Goal: Find contact information: Find contact information

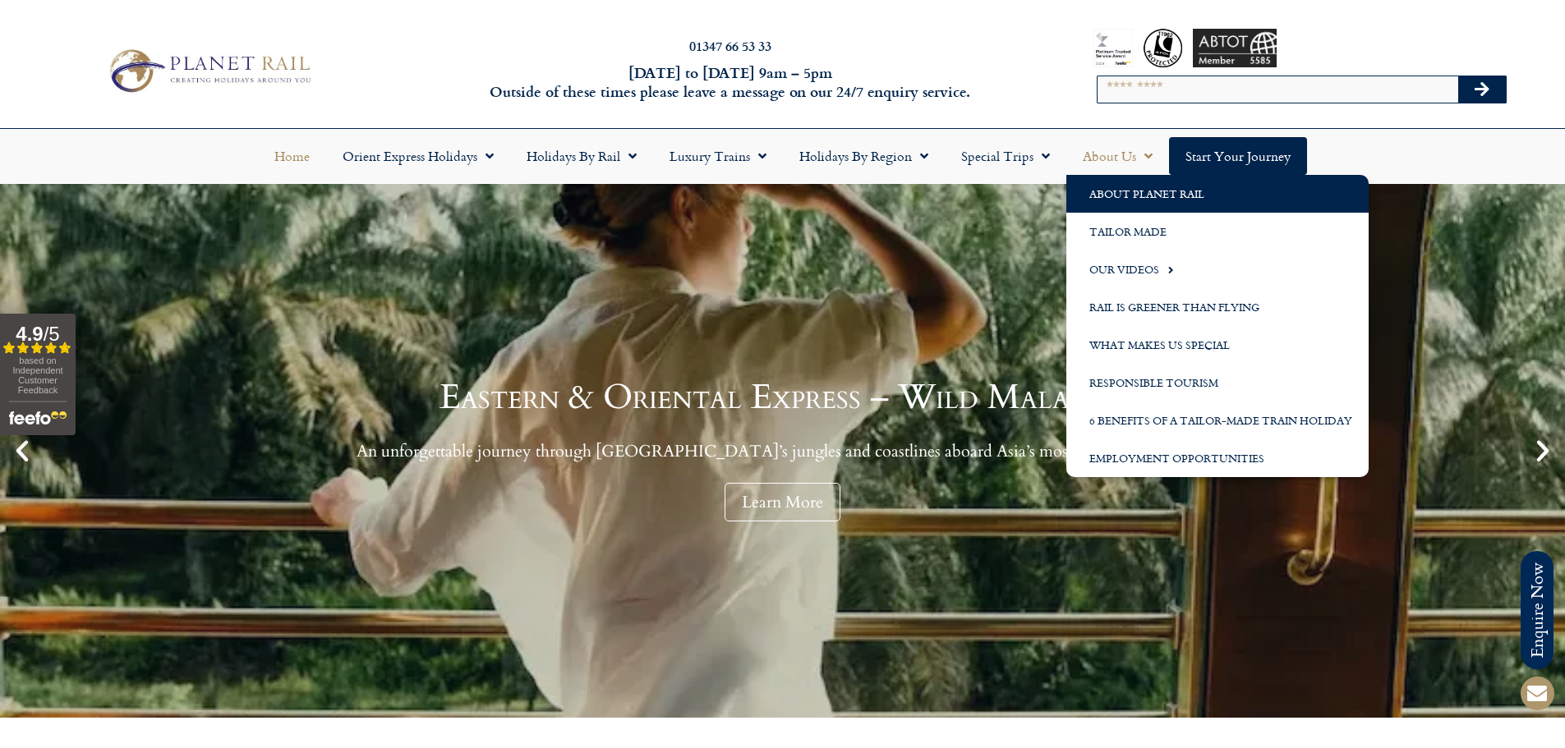
click at [1112, 194] on link "About Planet Rail" at bounding box center [1217, 194] width 302 height 38
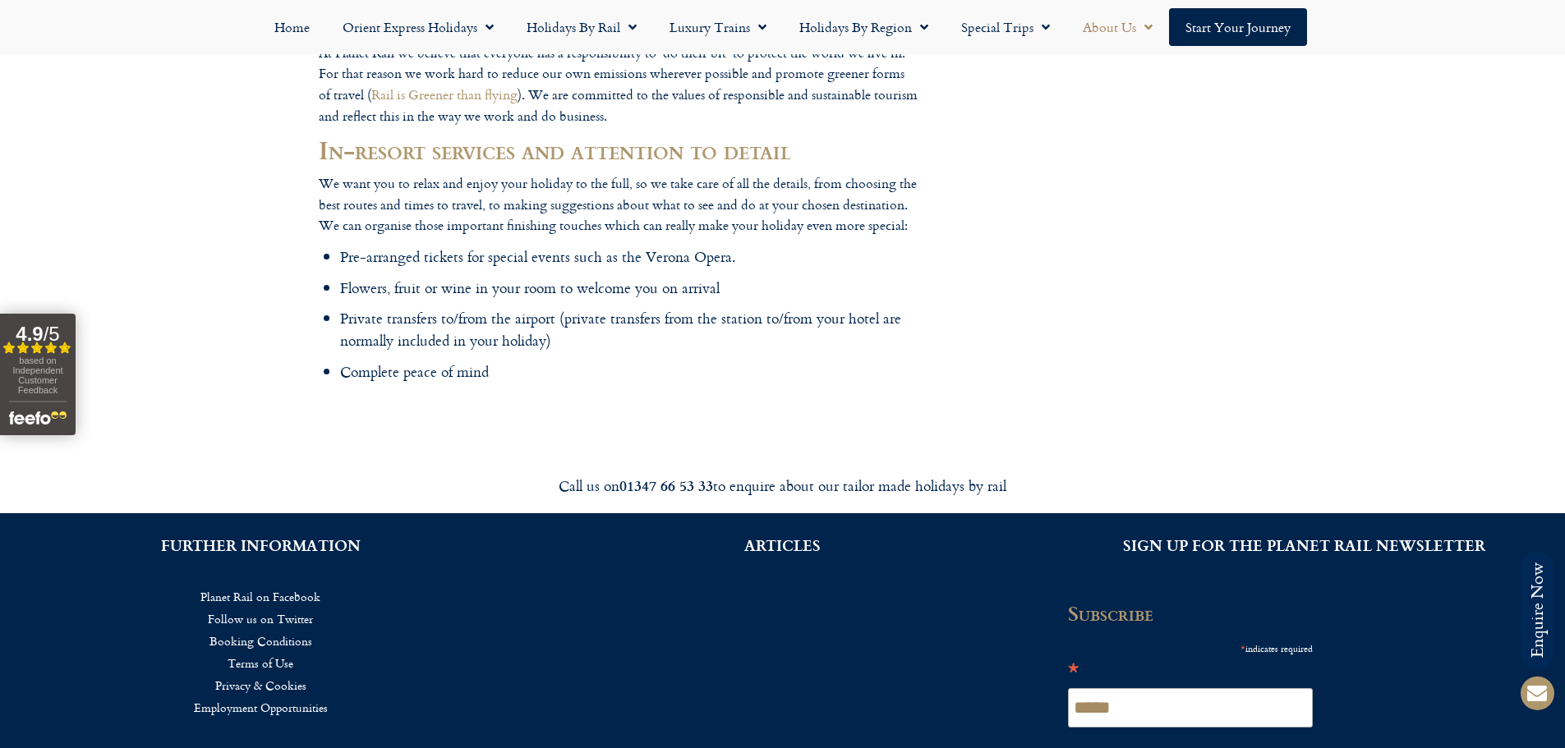
scroll to position [2300, 0]
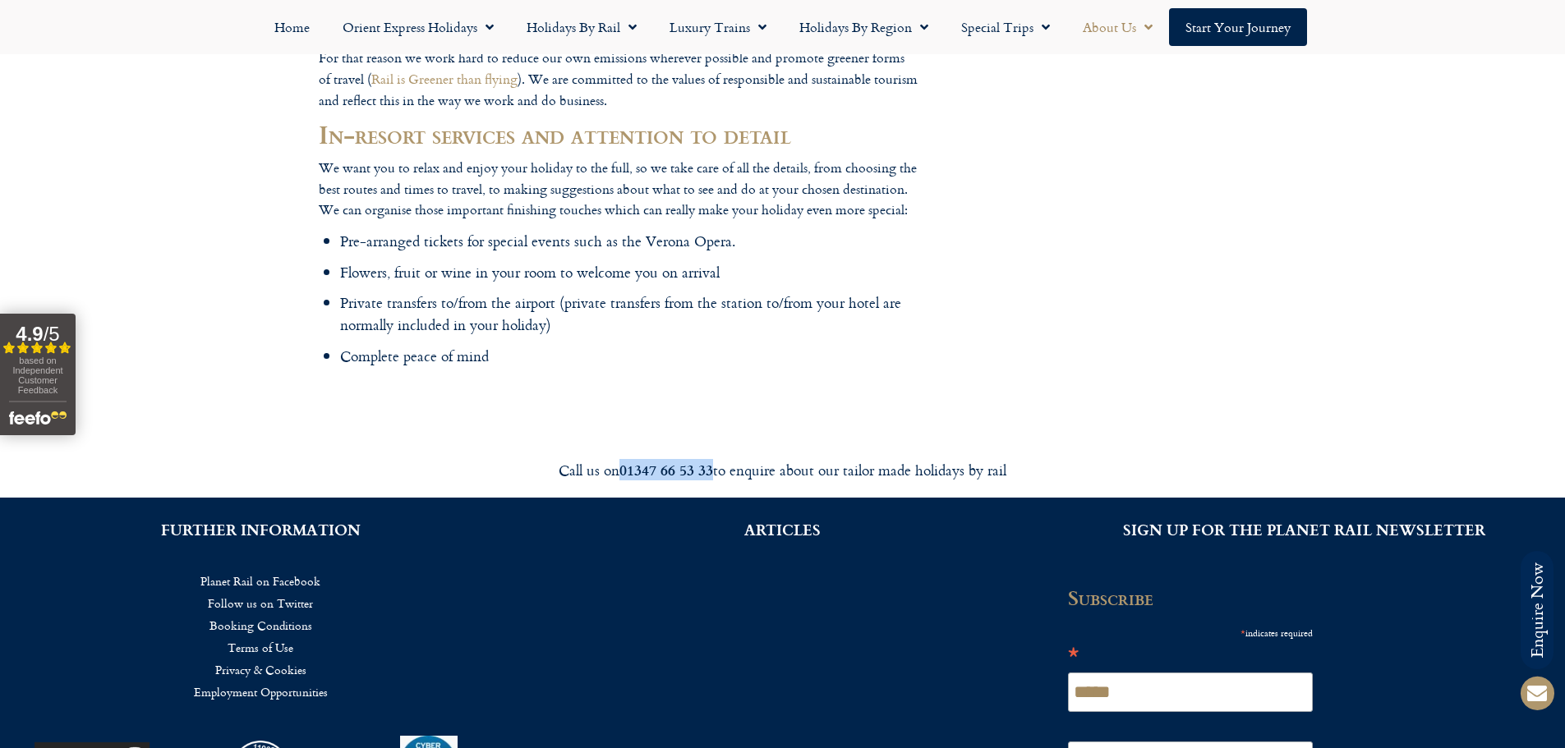
drag, startPoint x: 619, startPoint y: 344, endPoint x: 711, endPoint y: 343, distance: 92.0
click at [711, 461] on div "Call us on [PHONE_NUMBER] to enquire about our tailor made holidays by rail" at bounding box center [783, 470] width 920 height 19
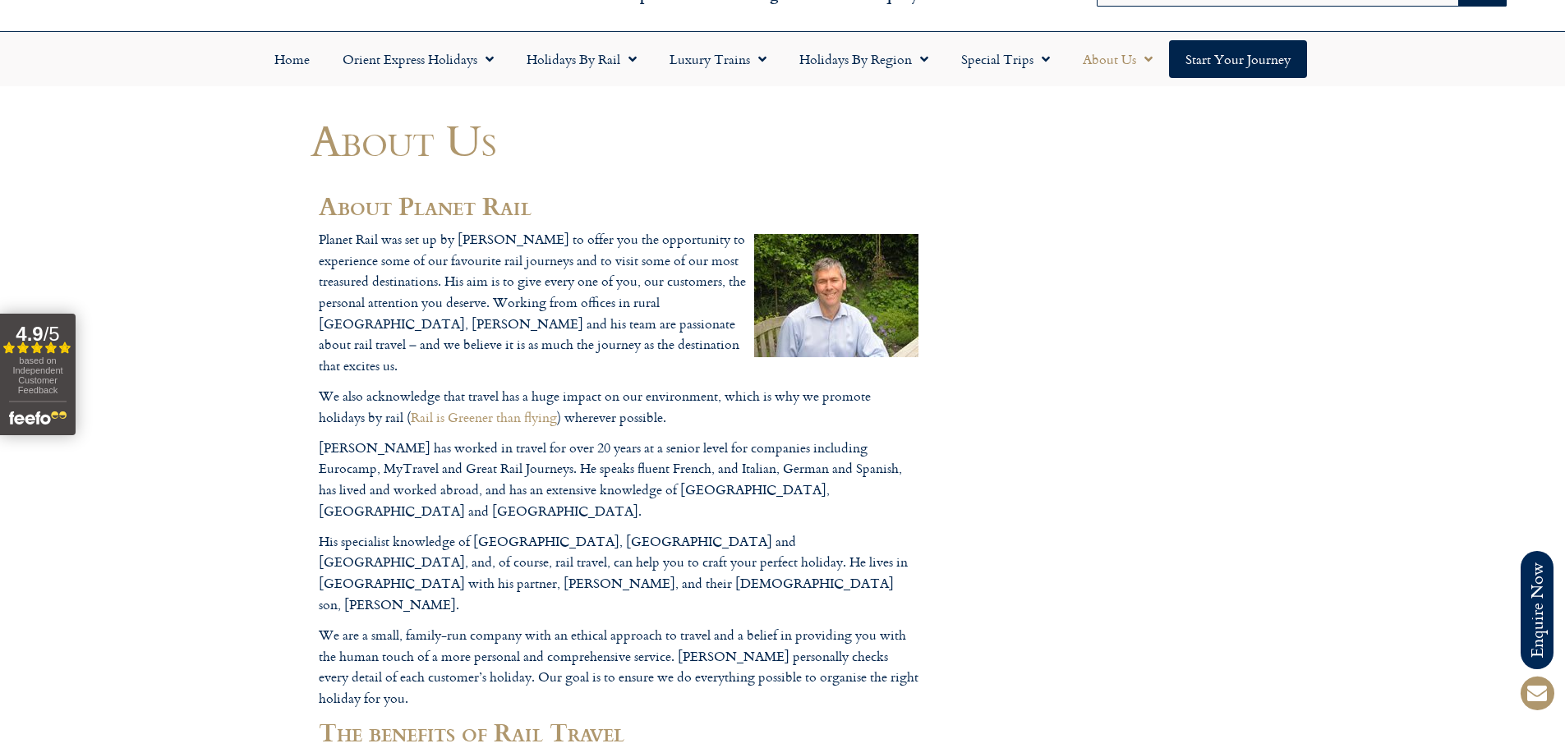
scroll to position [0, 0]
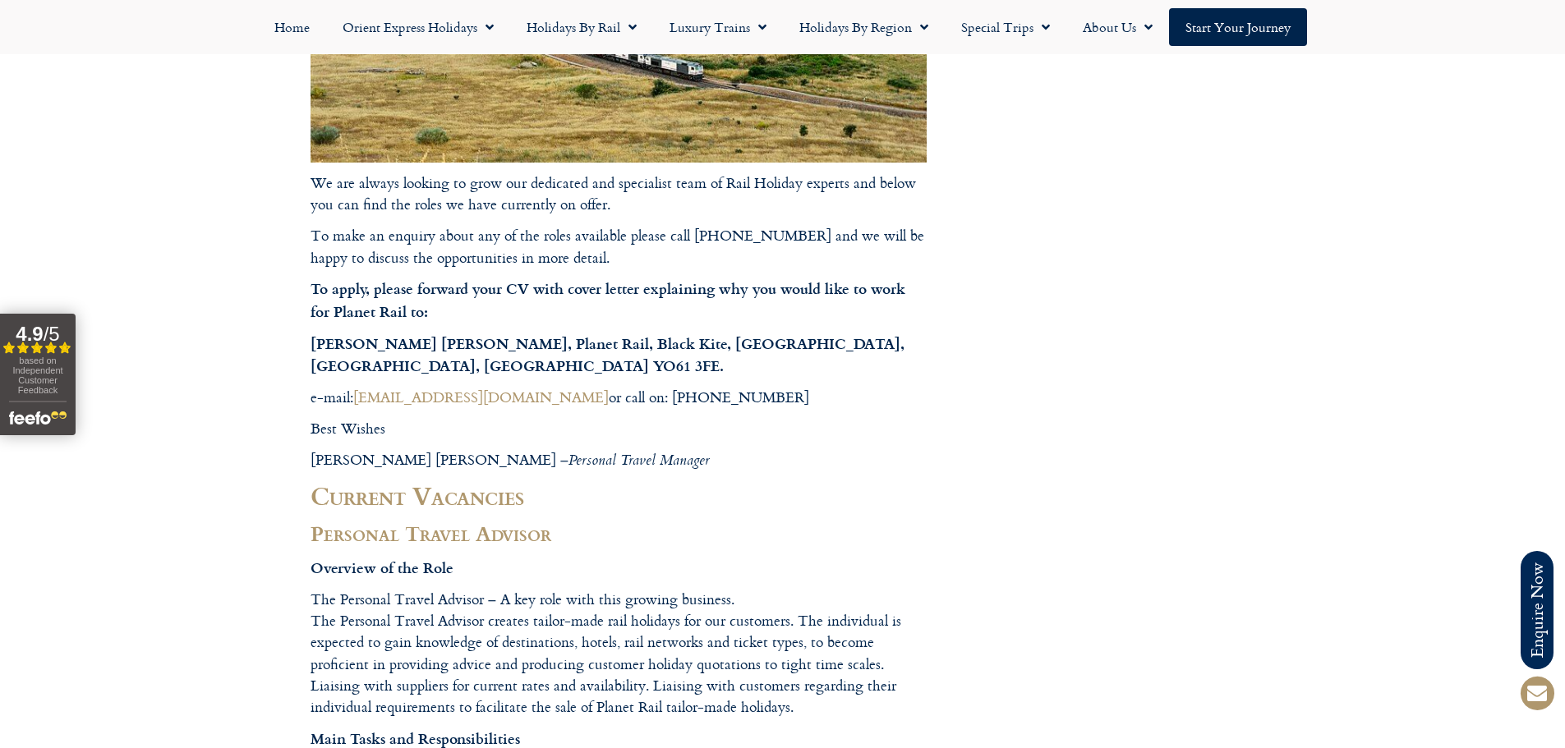
scroll to position [411, 0]
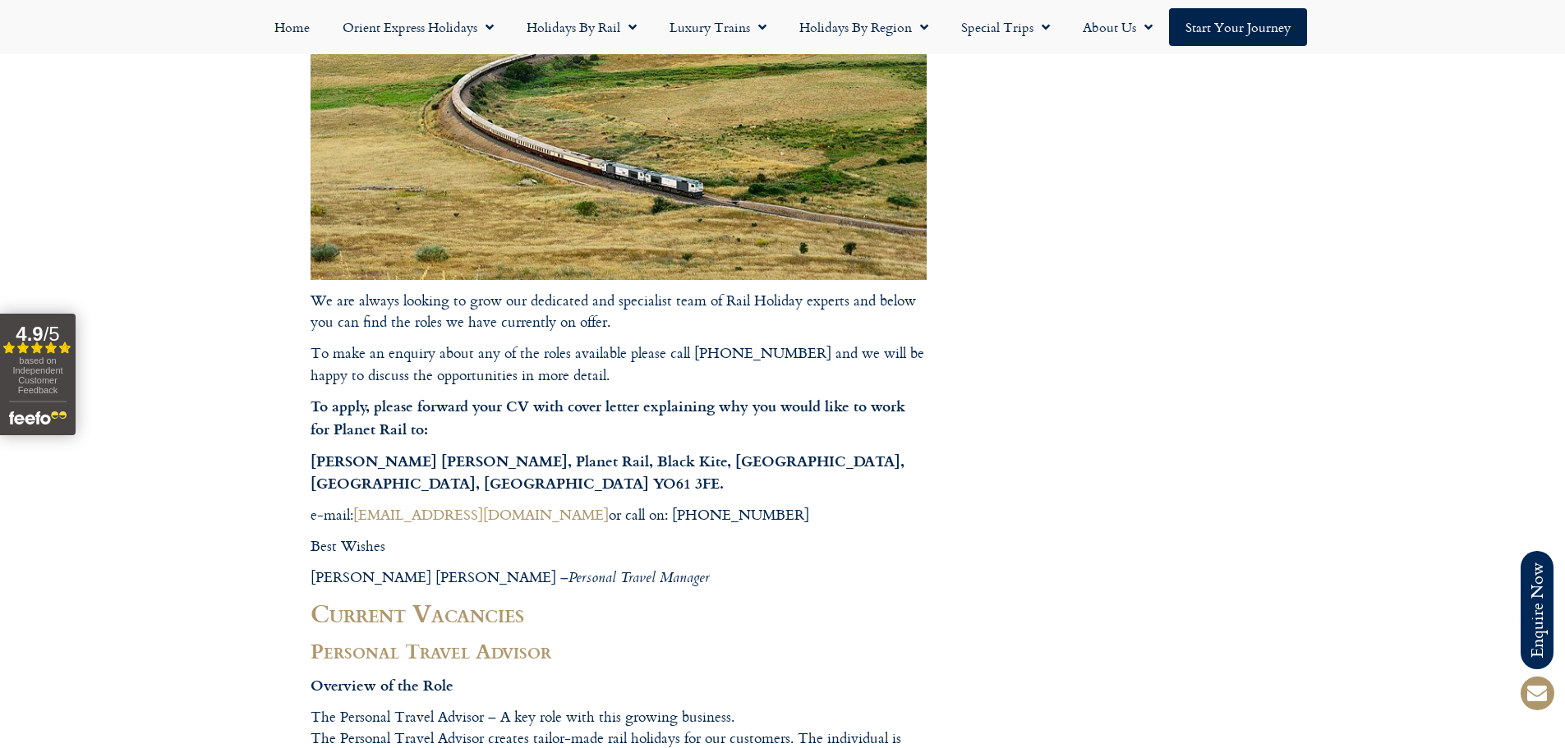
drag, startPoint x: 1084, startPoint y: 452, endPoint x: 1158, endPoint y: 256, distance: 210.1
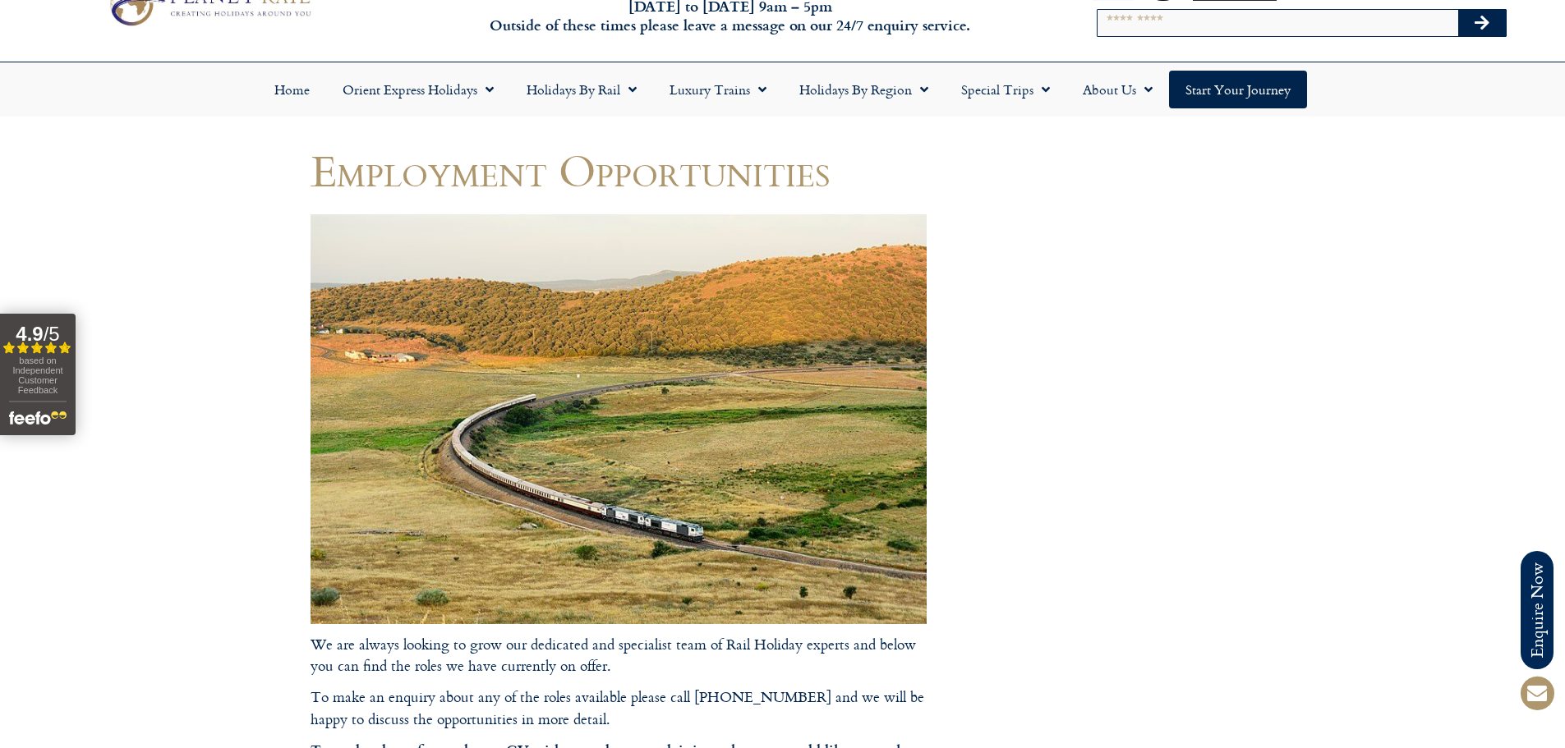
scroll to position [0, 0]
